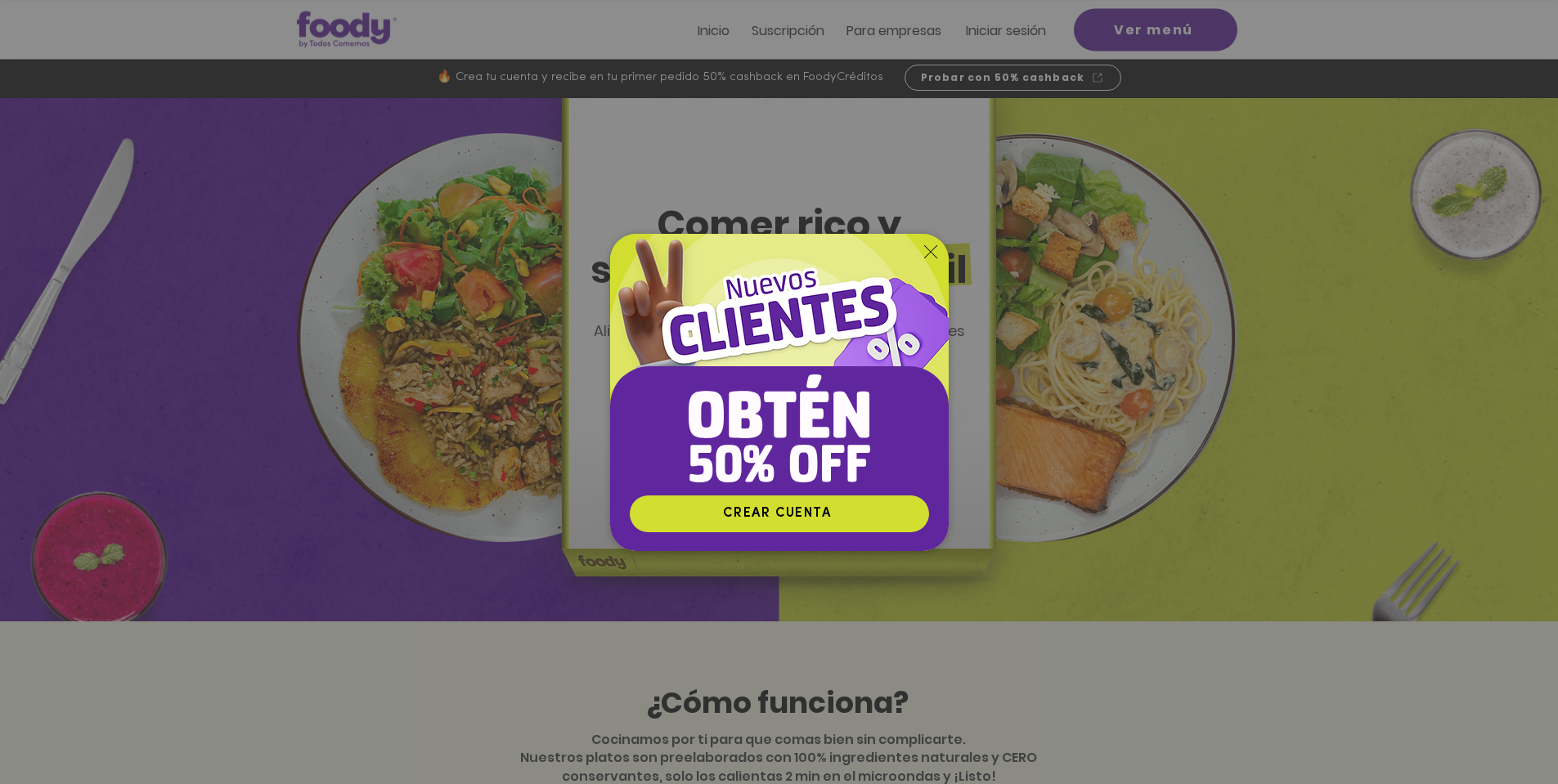
click at [935, 253] on icon "Volver al sitio" at bounding box center [930, 251] width 13 height 13
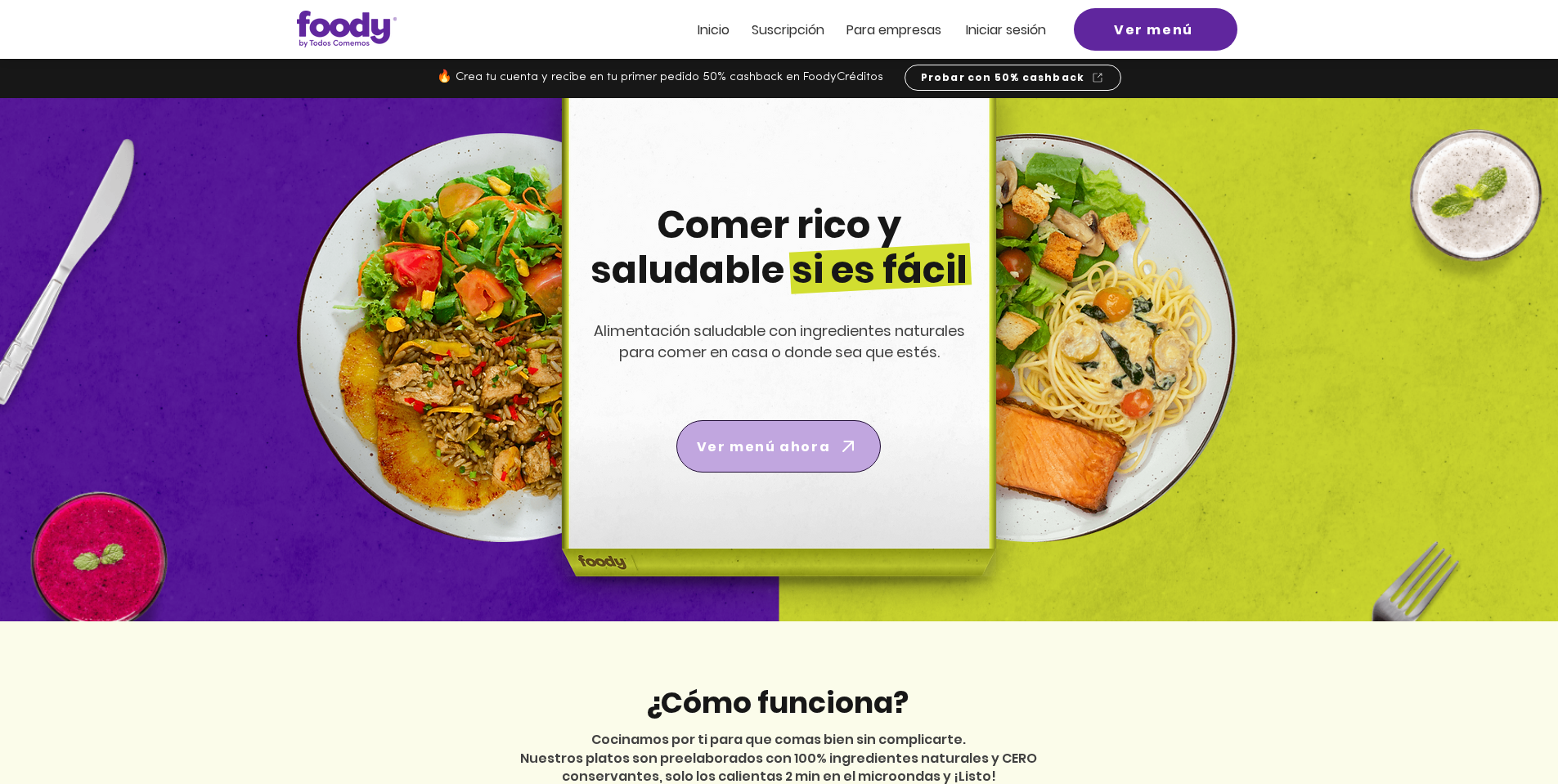
click at [759, 442] on span "Ver menú ahora" at bounding box center [763, 447] width 133 height 21
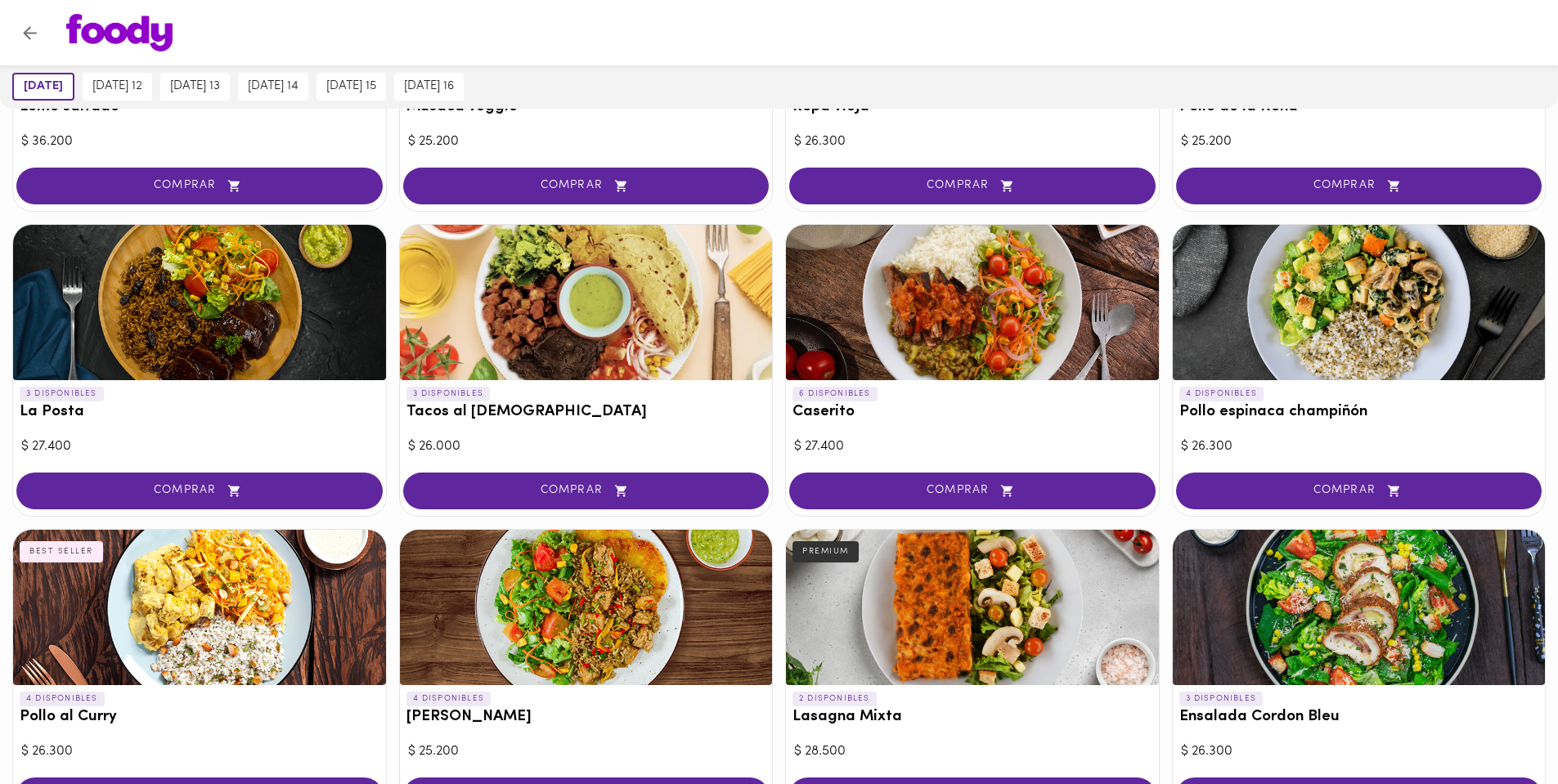
scroll to position [629, 0]
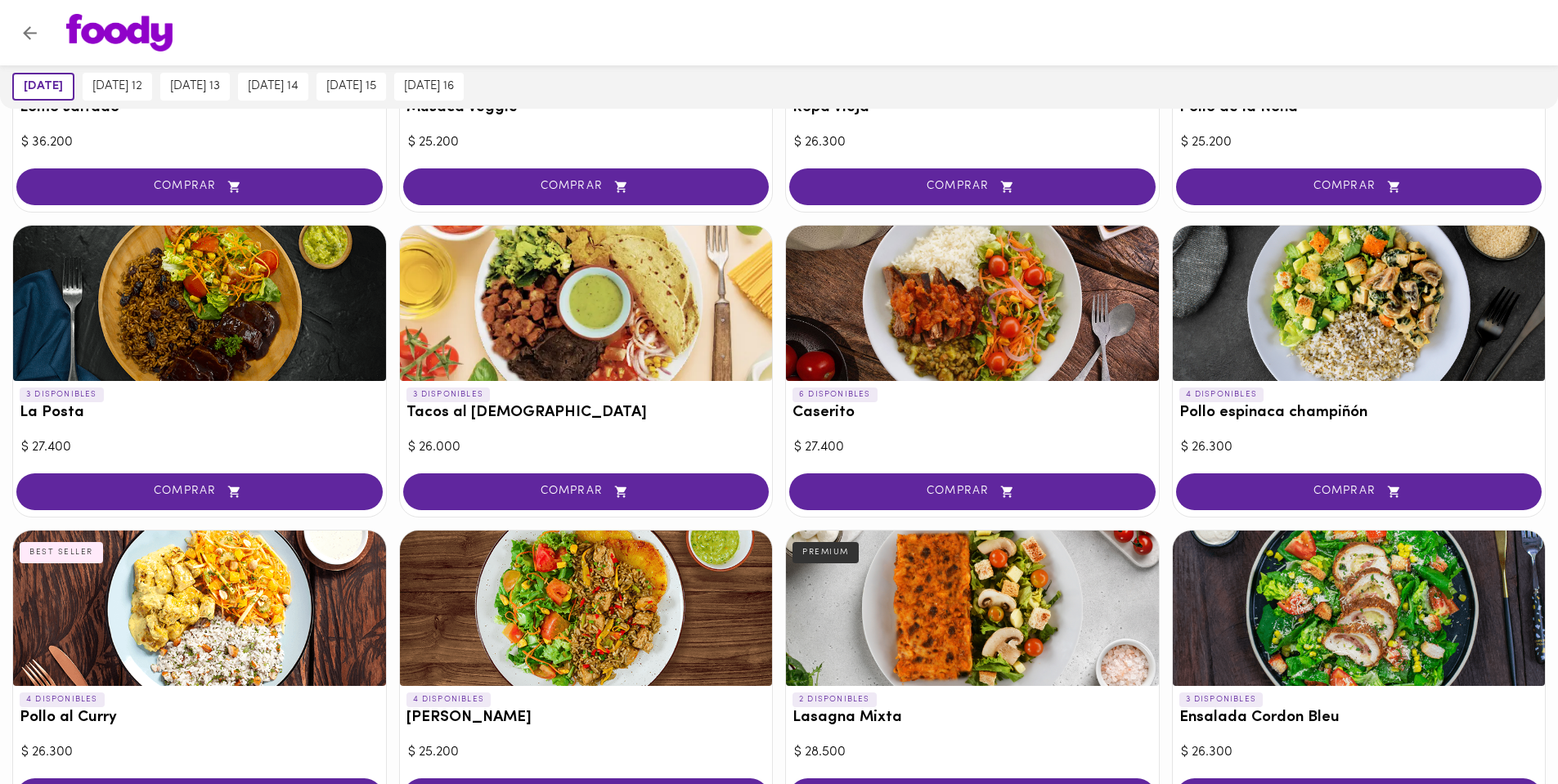
click at [780, 436] on div "2 DISPONIBLES Arroz Terra NEW VEGGIE $ 24.900 COMPRAR 1 DISPONIBLES Mazorcada C…" at bounding box center [779, 601] width 1558 height 1999
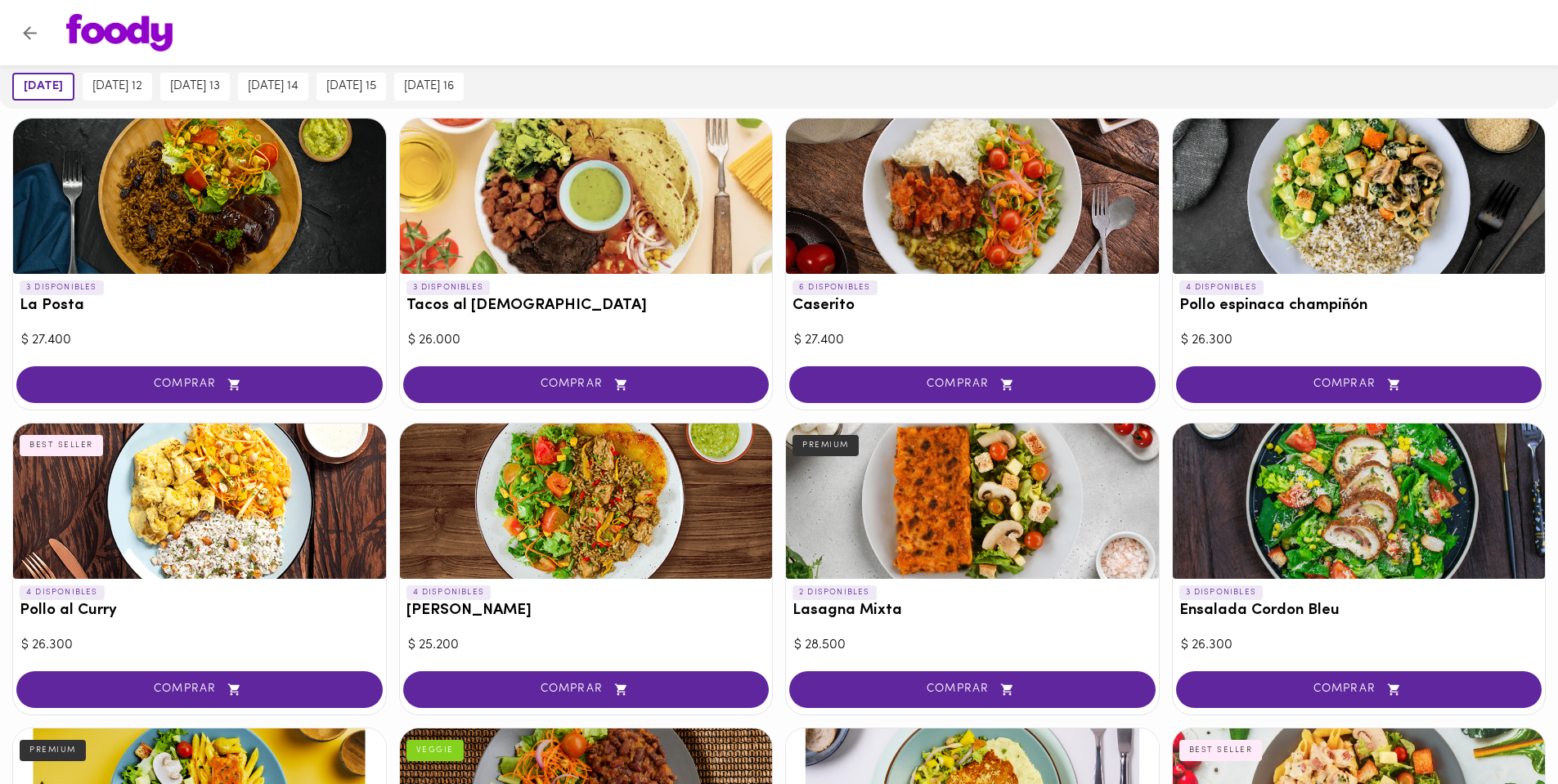
scroll to position [899, 0]
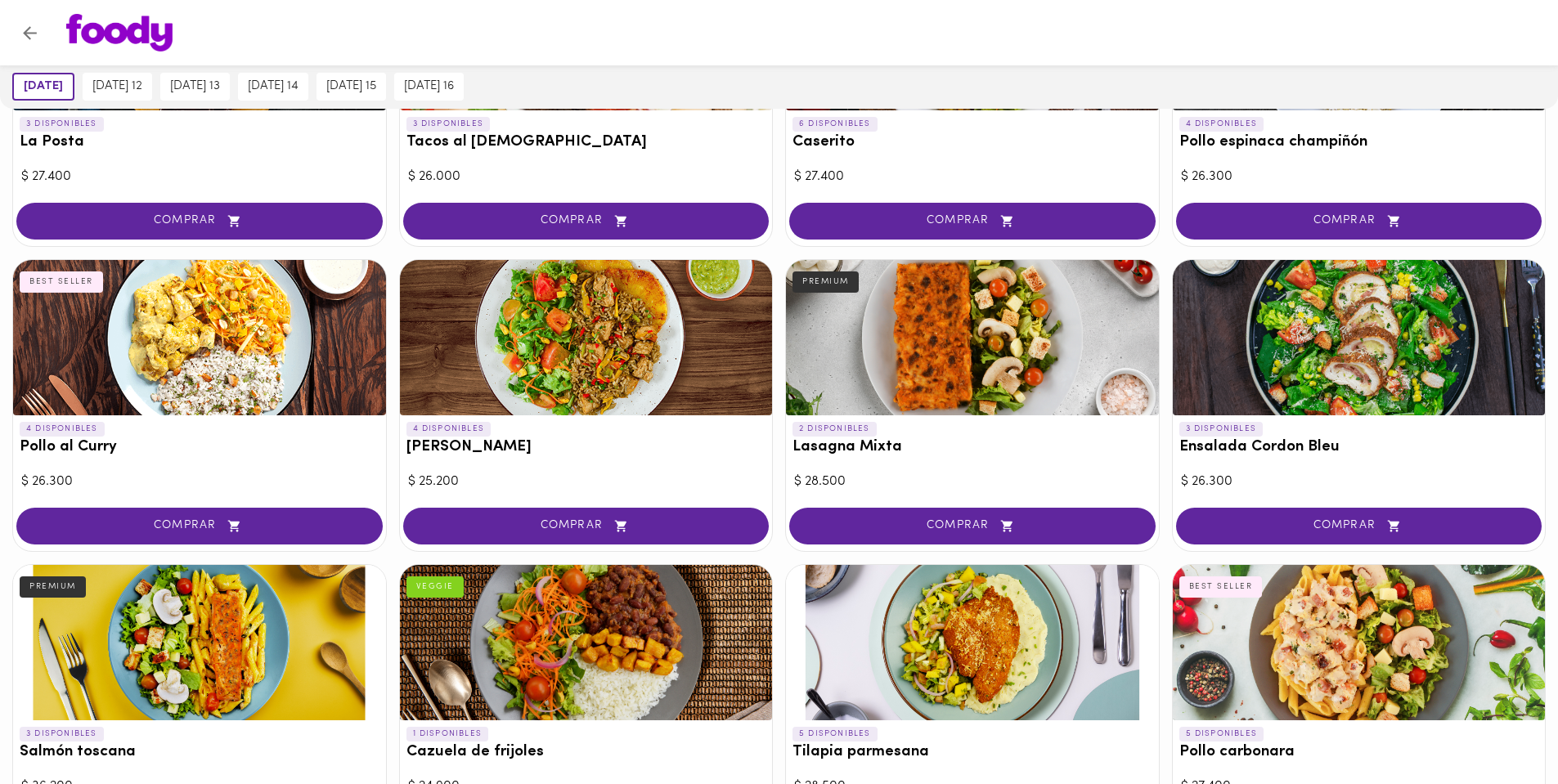
click at [917, 372] on div at bounding box center [972, 337] width 373 height 156
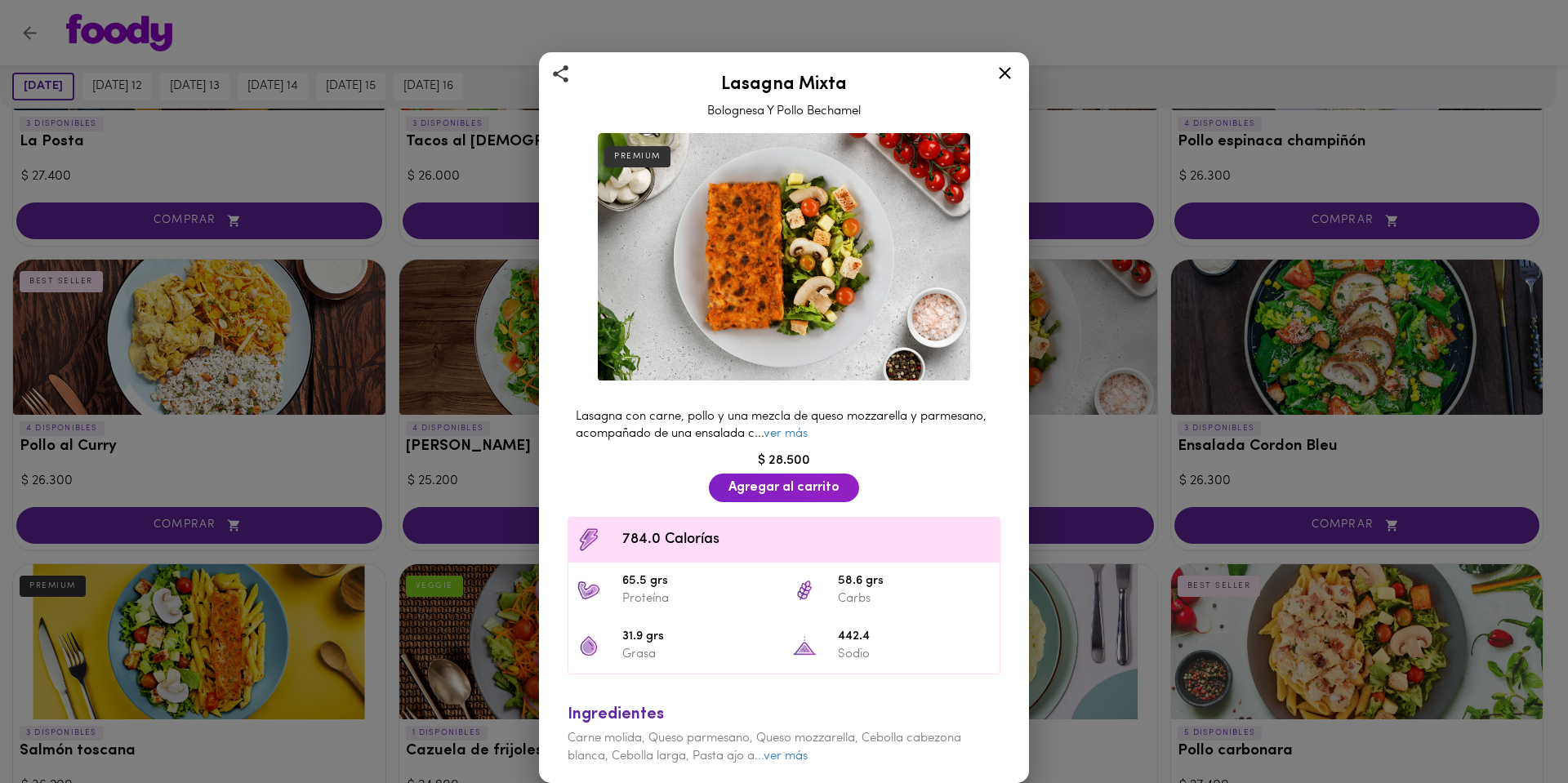
click at [1008, 79] on icon at bounding box center [1005, 73] width 21 height 21
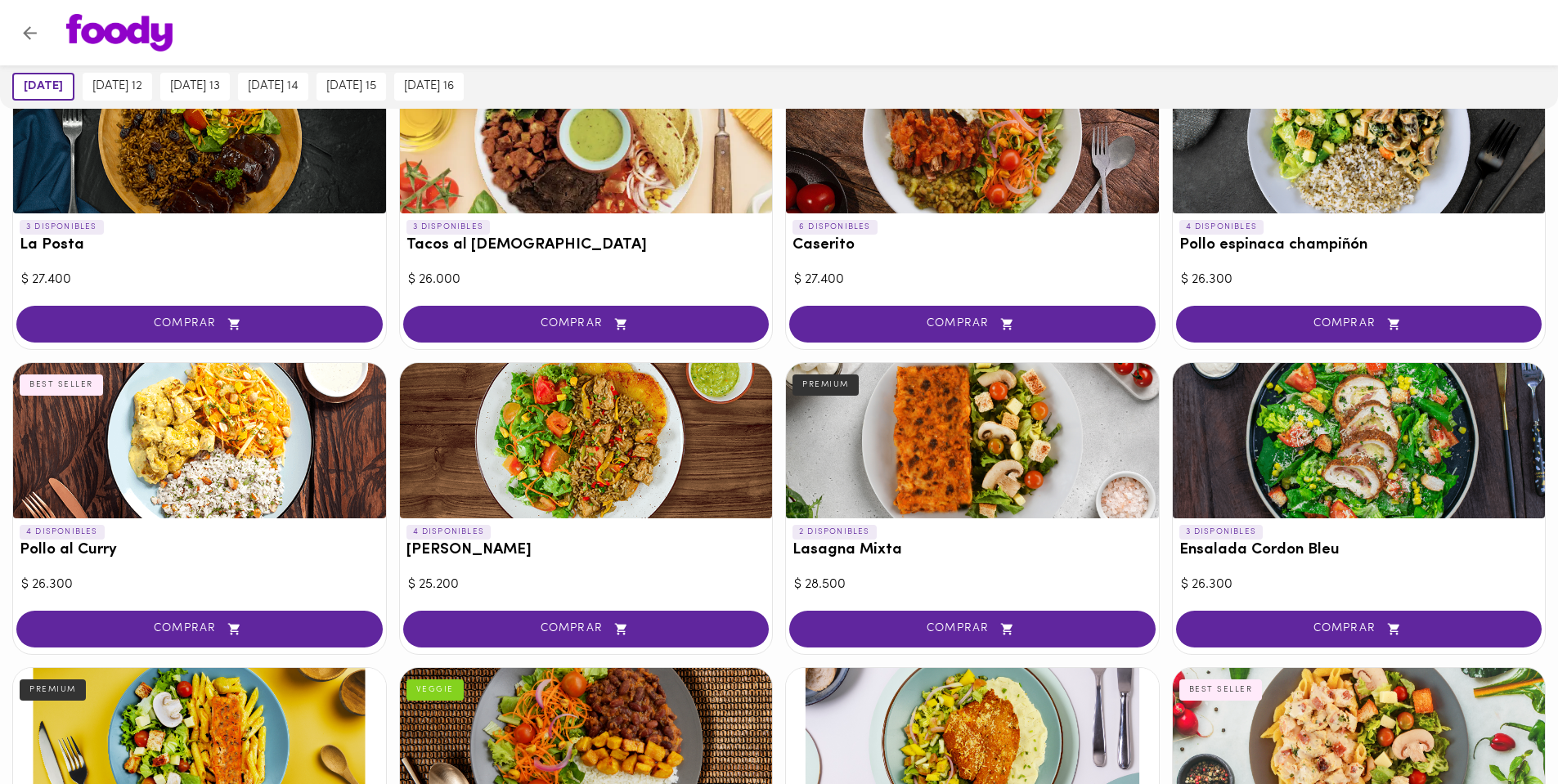
scroll to position [818, 0]
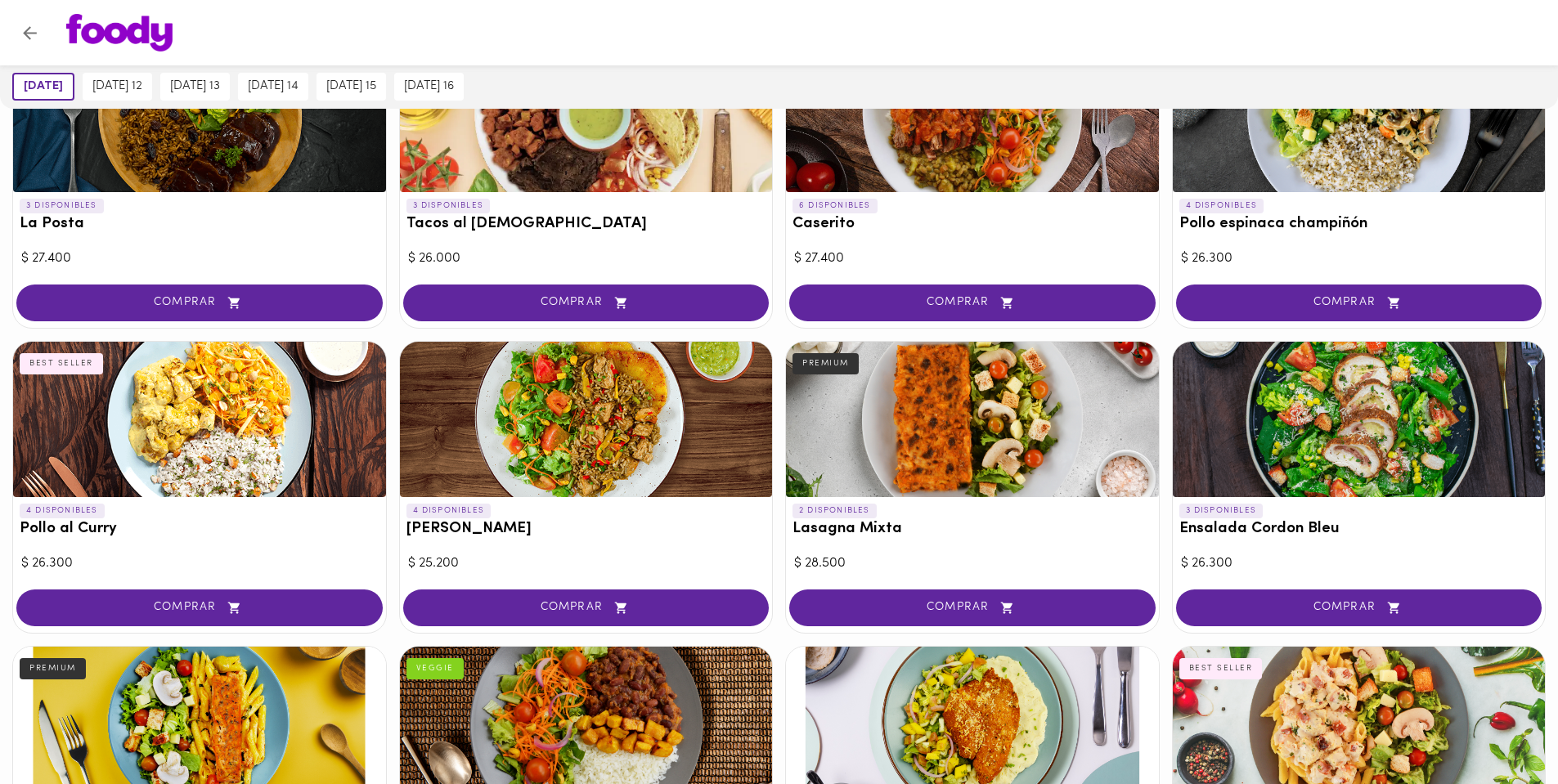
click at [776, 533] on div "2 DISPONIBLES Arroz Terra NEW VEGGIE $ 24.900 COMPRAR 1 DISPONIBLES Mazorcada C…" at bounding box center [779, 413] width 1558 height 1999
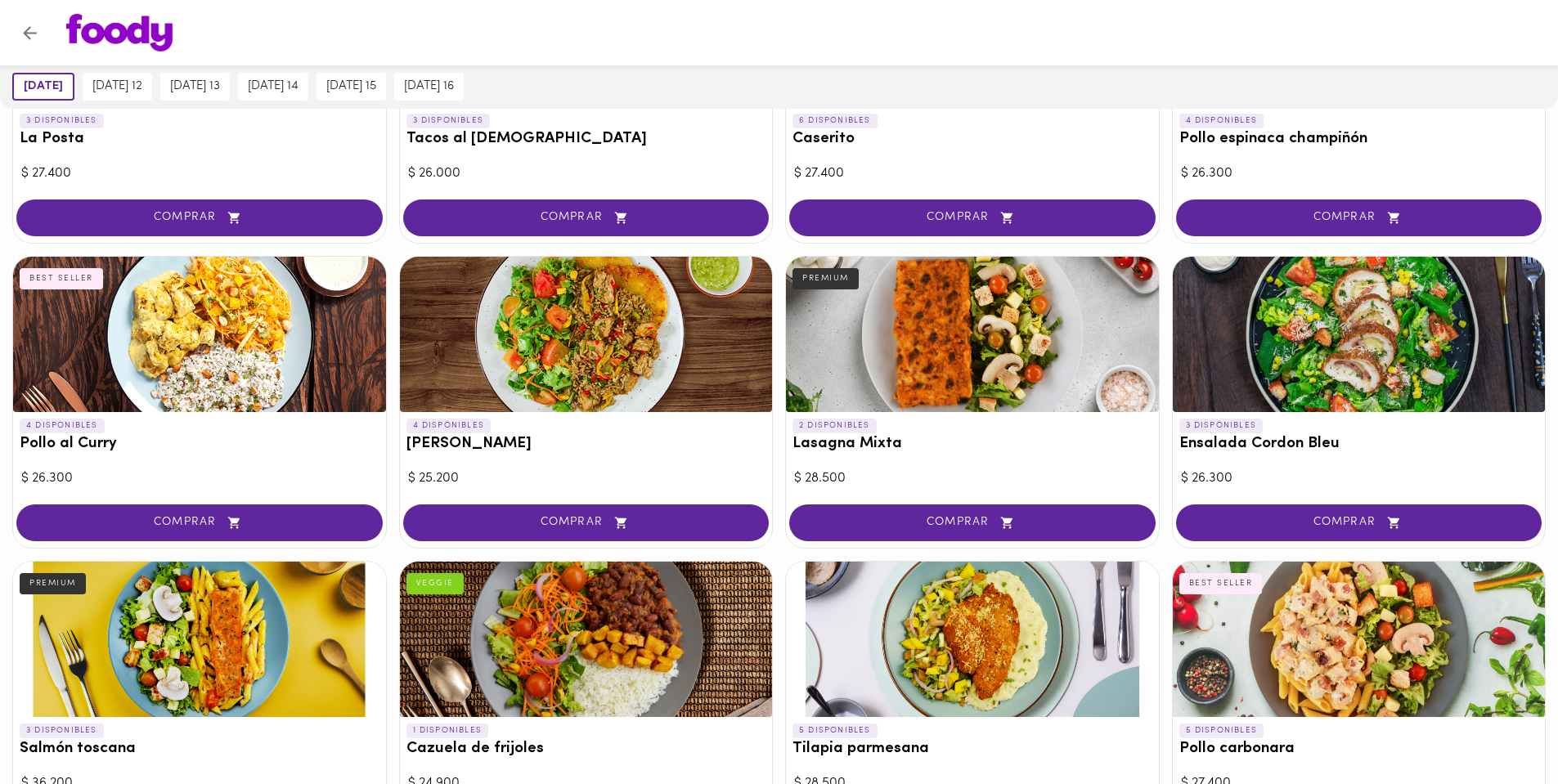
scroll to position [981, 0]
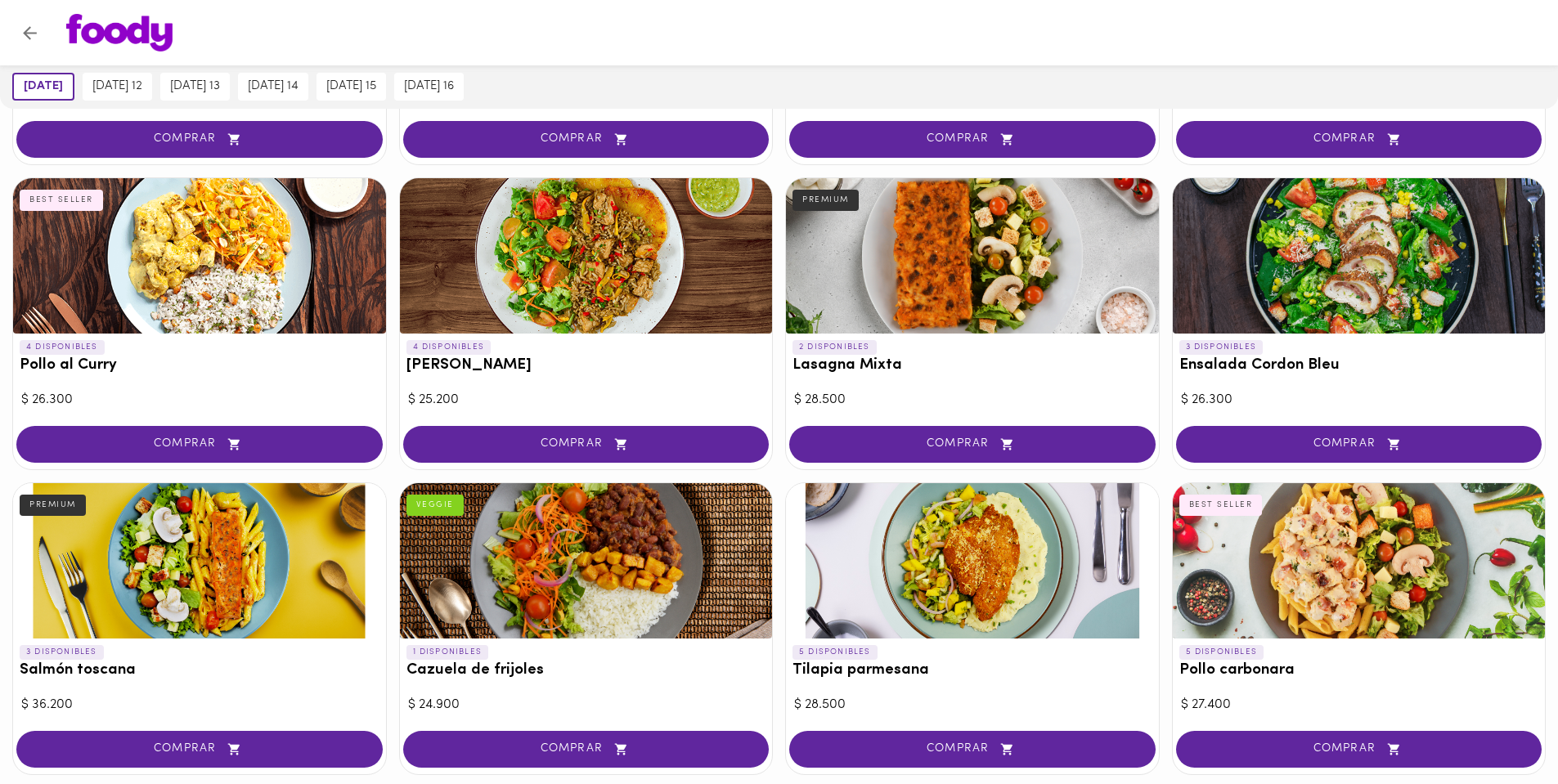
click at [664, 289] on div at bounding box center [586, 256] width 373 height 156
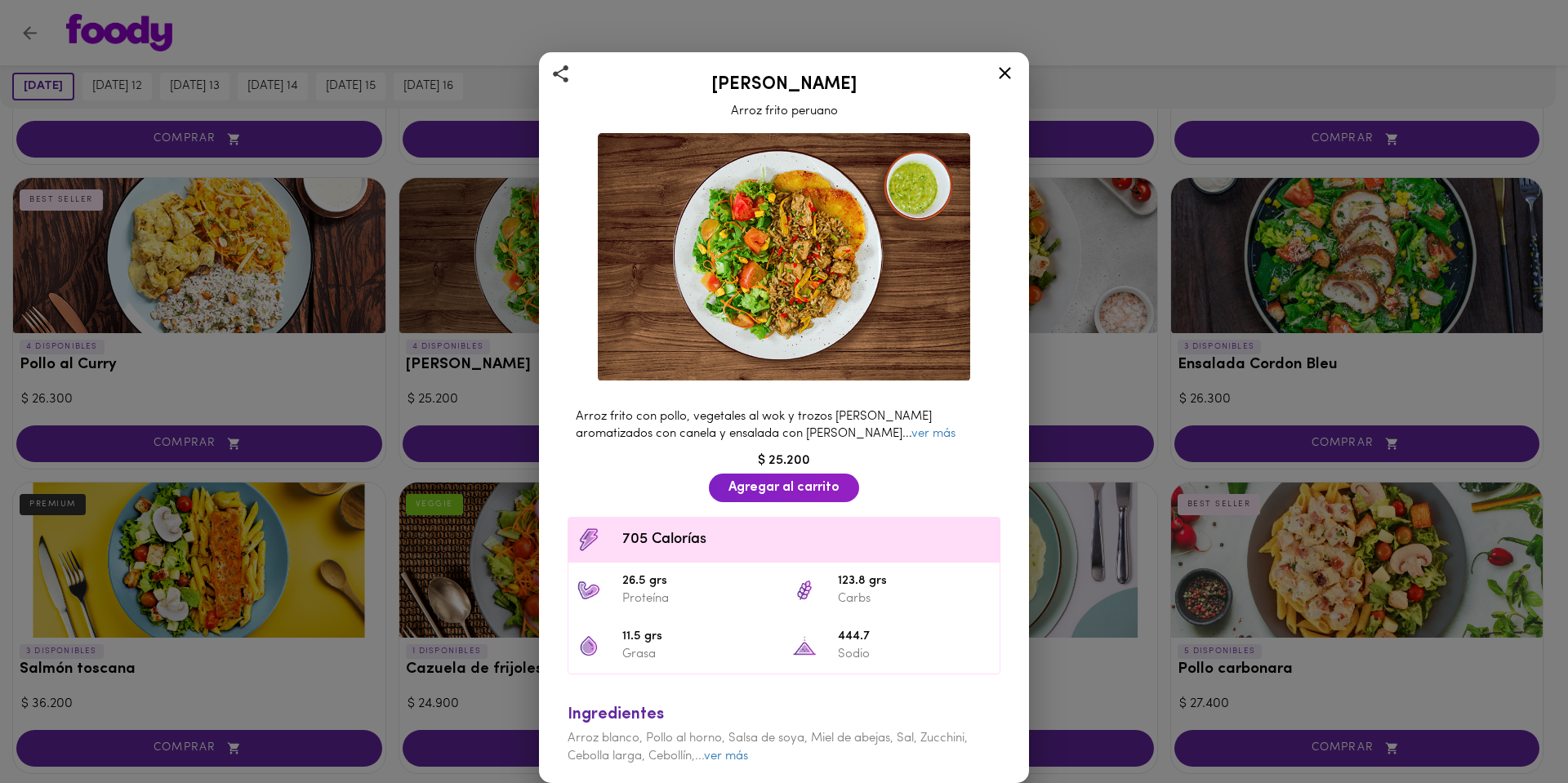
click at [1017, 71] on div at bounding box center [1005, 75] width 40 height 39
